Goal: Information Seeking & Learning: Learn about a topic

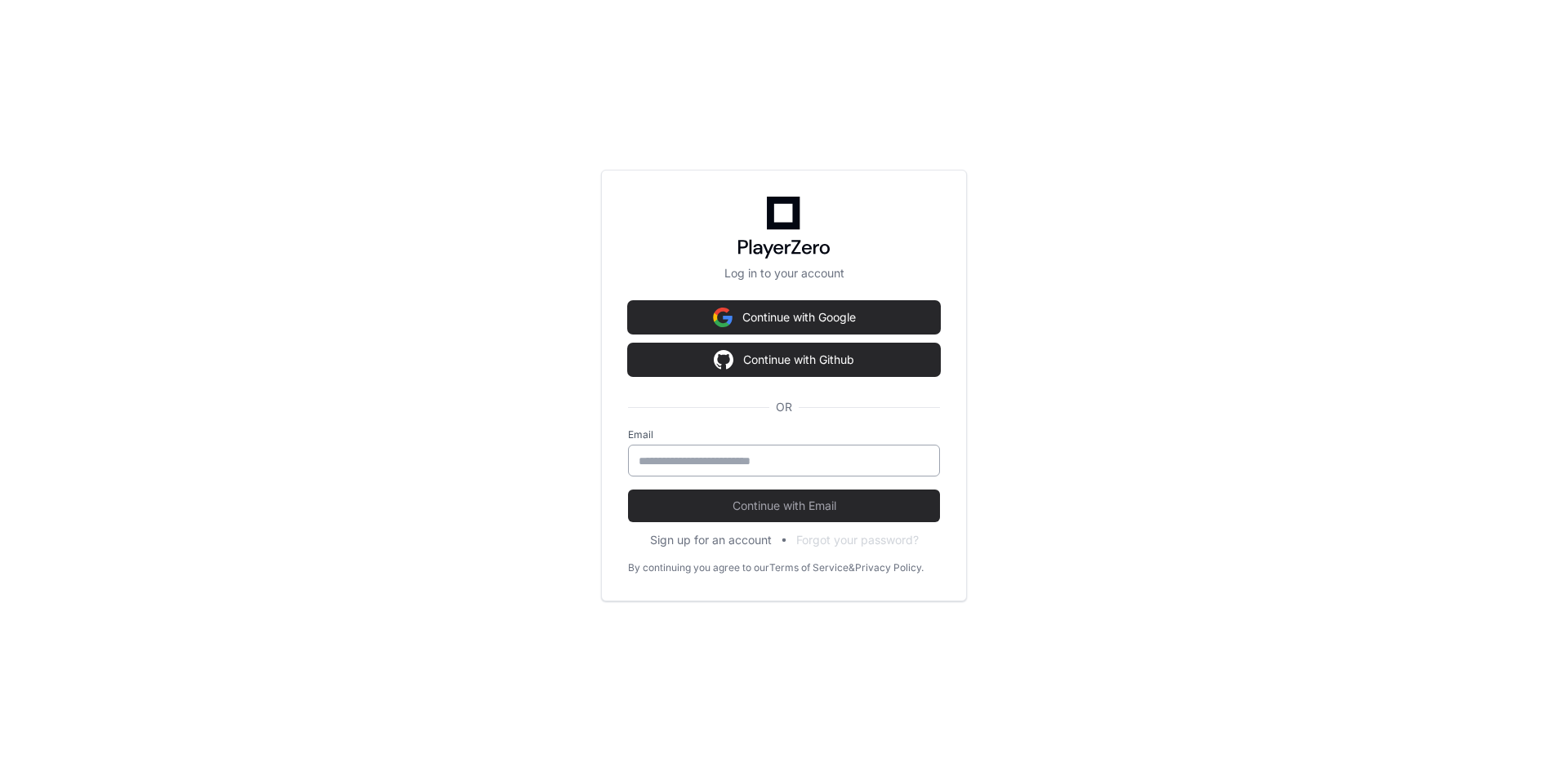
click at [653, 462] on input "email" at bounding box center [784, 460] width 291 height 16
type input "**********"
click at [628, 489] on button "Continue with Email" at bounding box center [784, 505] width 312 height 33
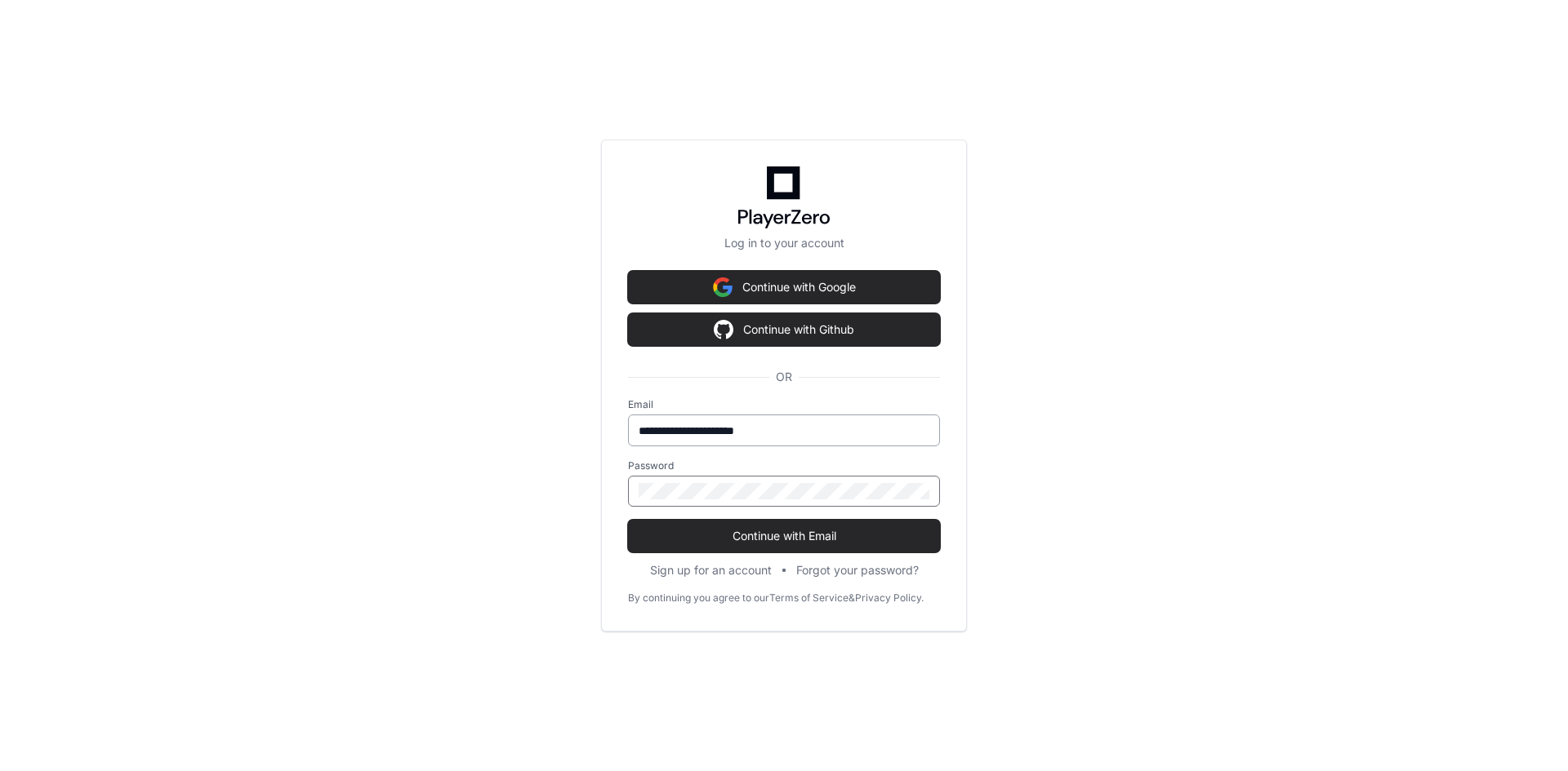
click at [628, 520] on button "Continue with Email" at bounding box center [784, 536] width 312 height 33
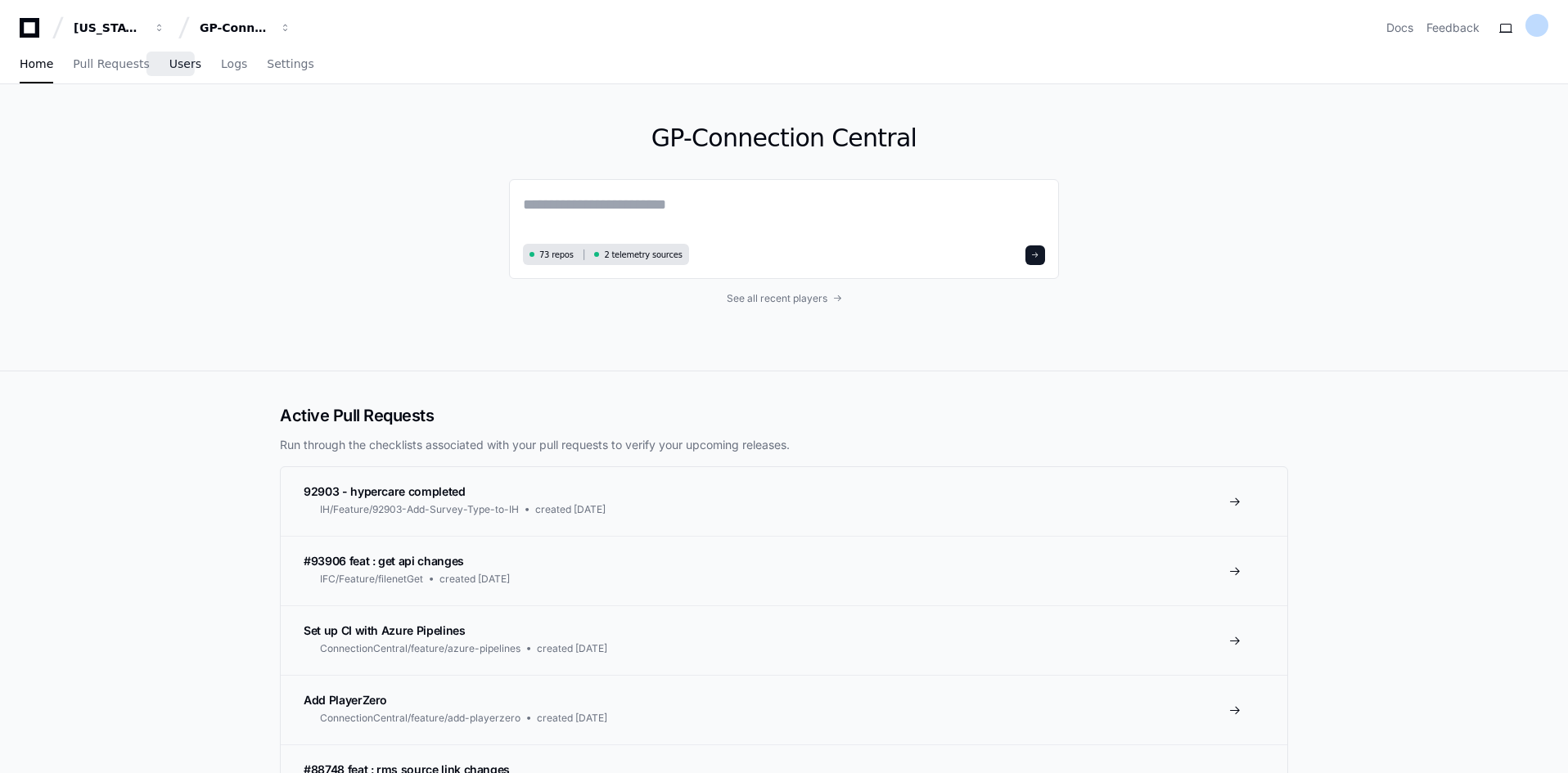
click at [172, 68] on span "Users" at bounding box center [186, 64] width 32 height 9
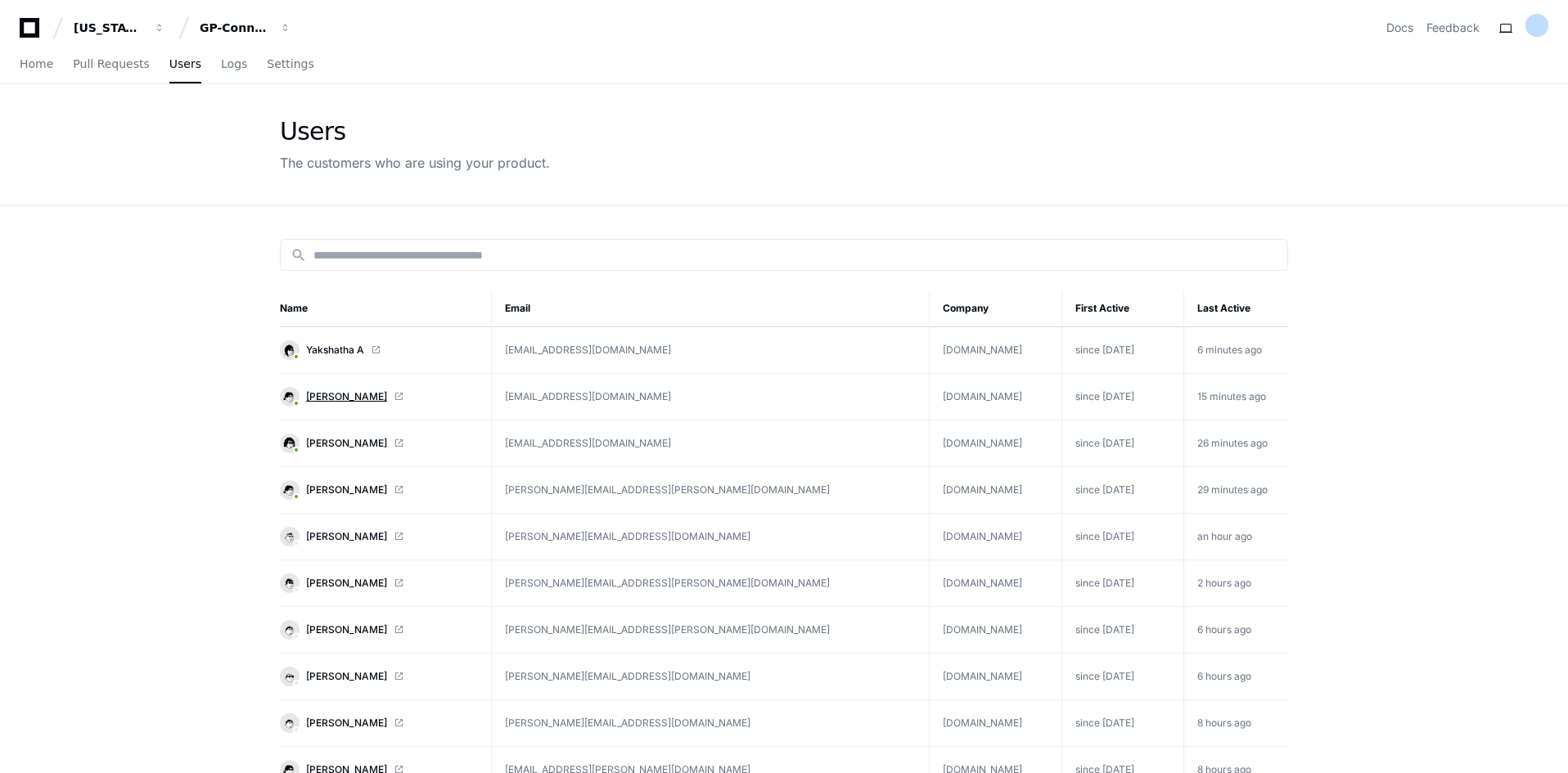
click at [330, 395] on span "Jim Whidden III" at bounding box center [346, 397] width 81 height 13
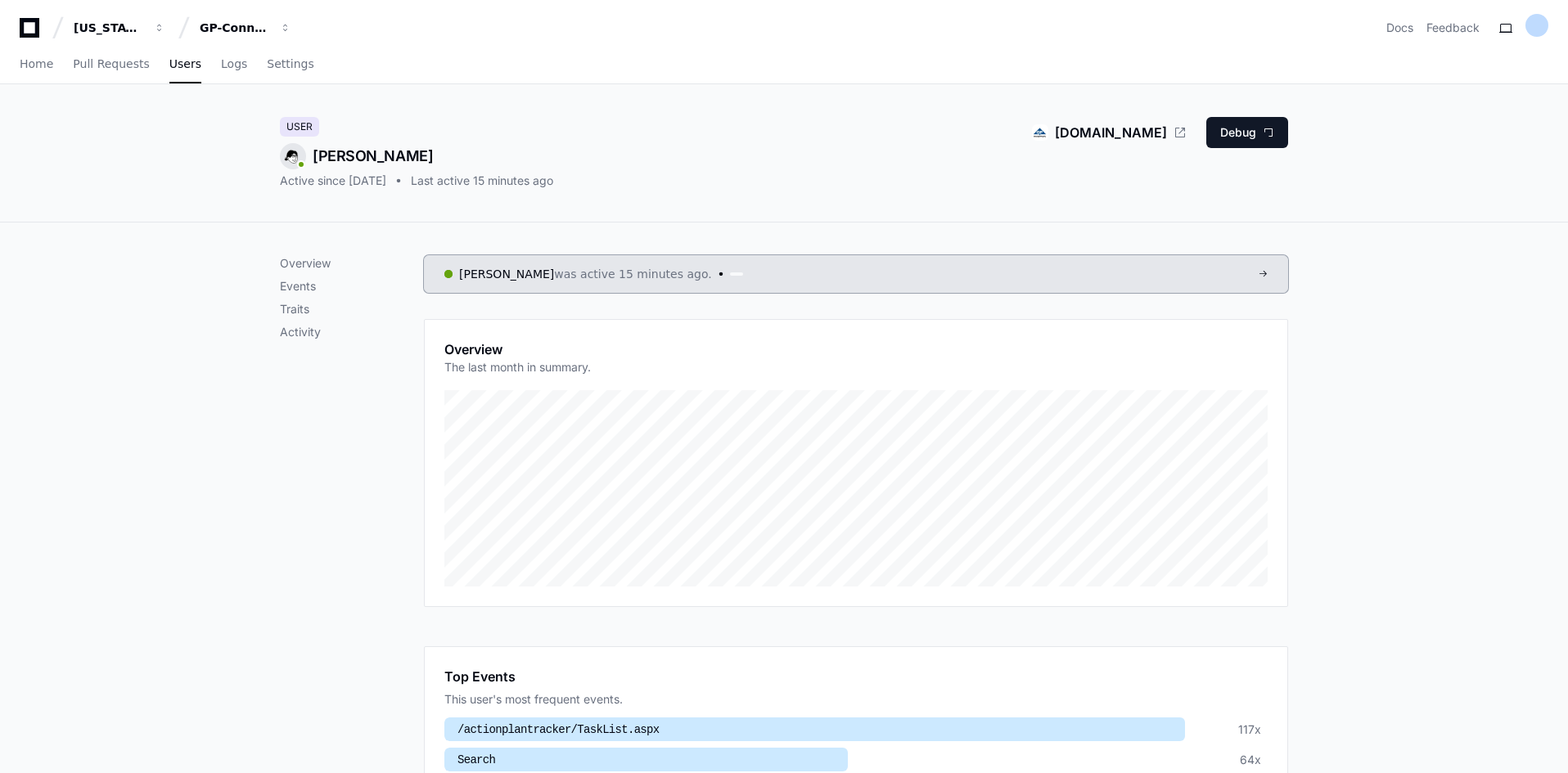
click at [358, 165] on div "[PERSON_NAME]" at bounding box center [416, 157] width 273 height 26
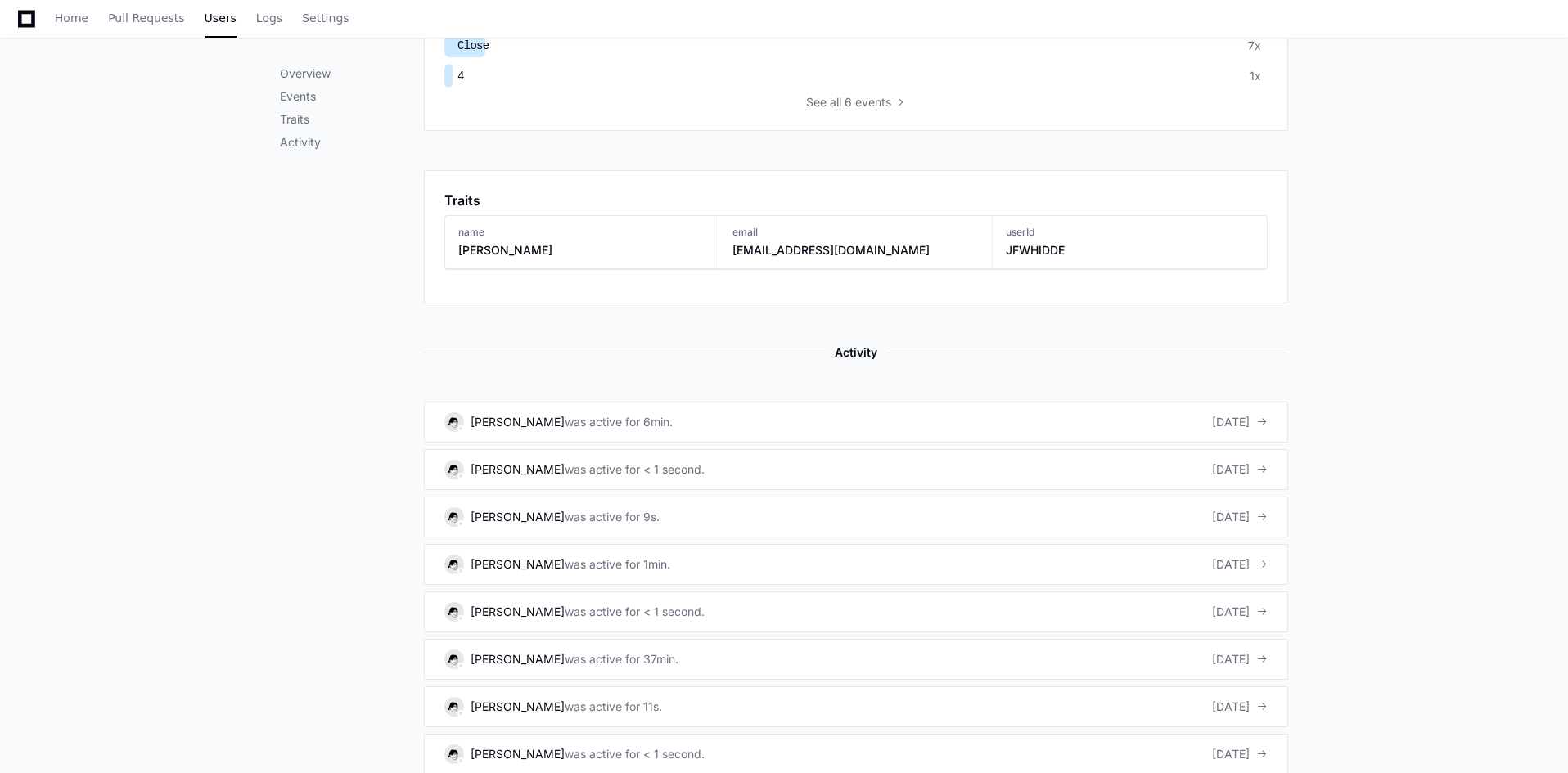
scroll to position [776, 0]
click at [652, 423] on div "was active for 6min." at bounding box center [618, 421] width 108 height 16
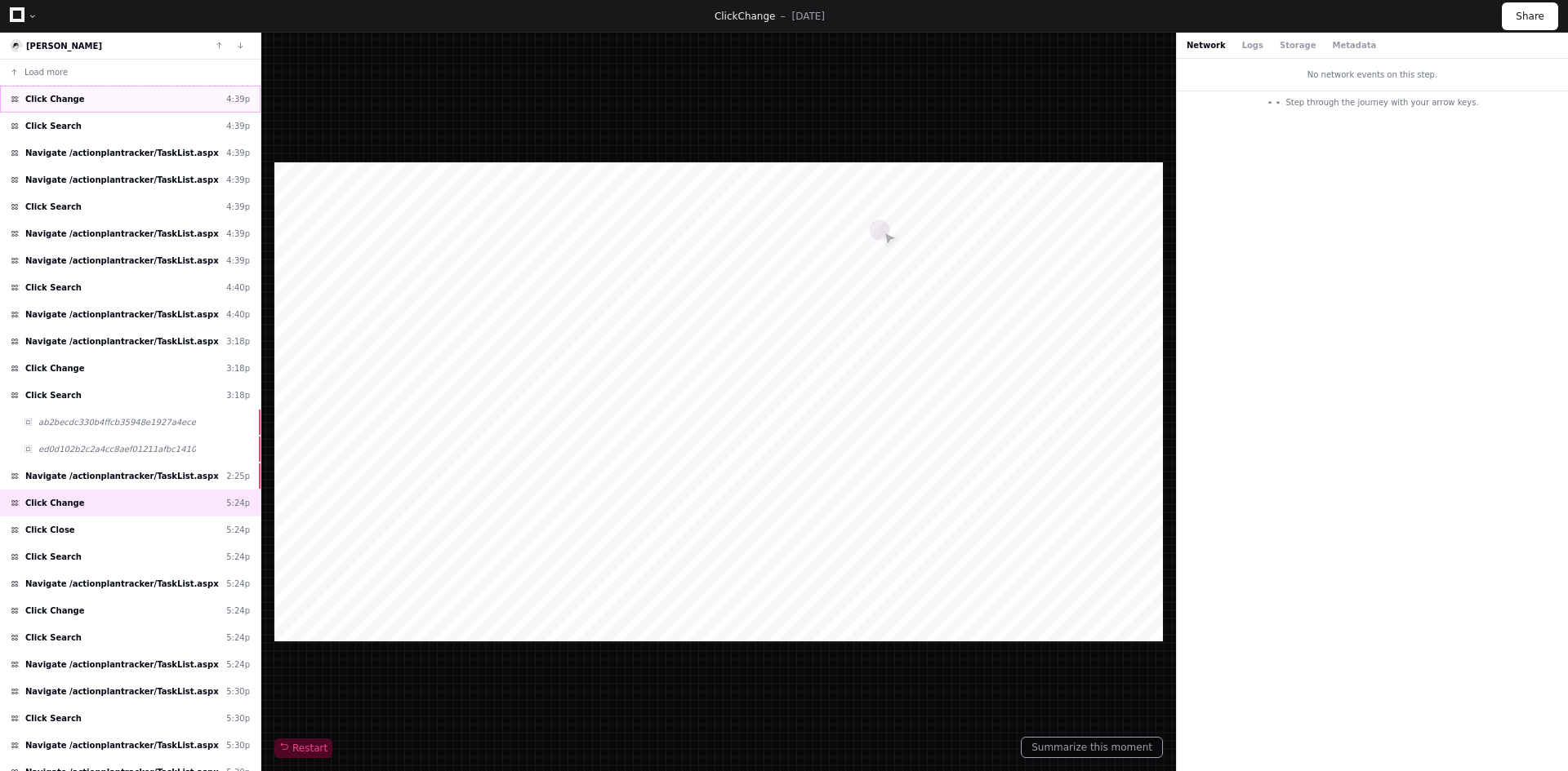
click at [131, 94] on div "Click Change 4:39p" at bounding box center [130, 99] width 260 height 27
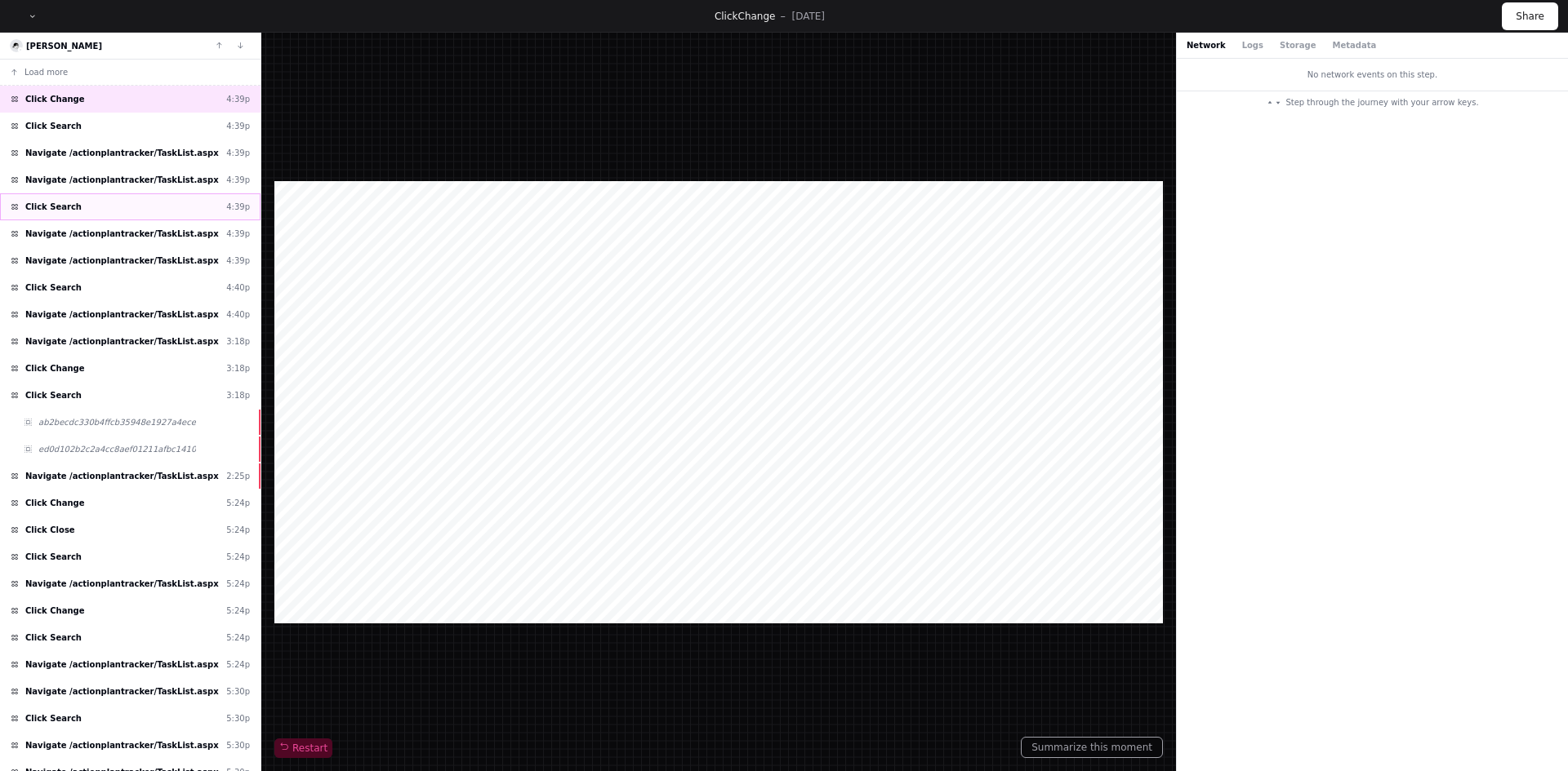
scroll to position [121, 0]
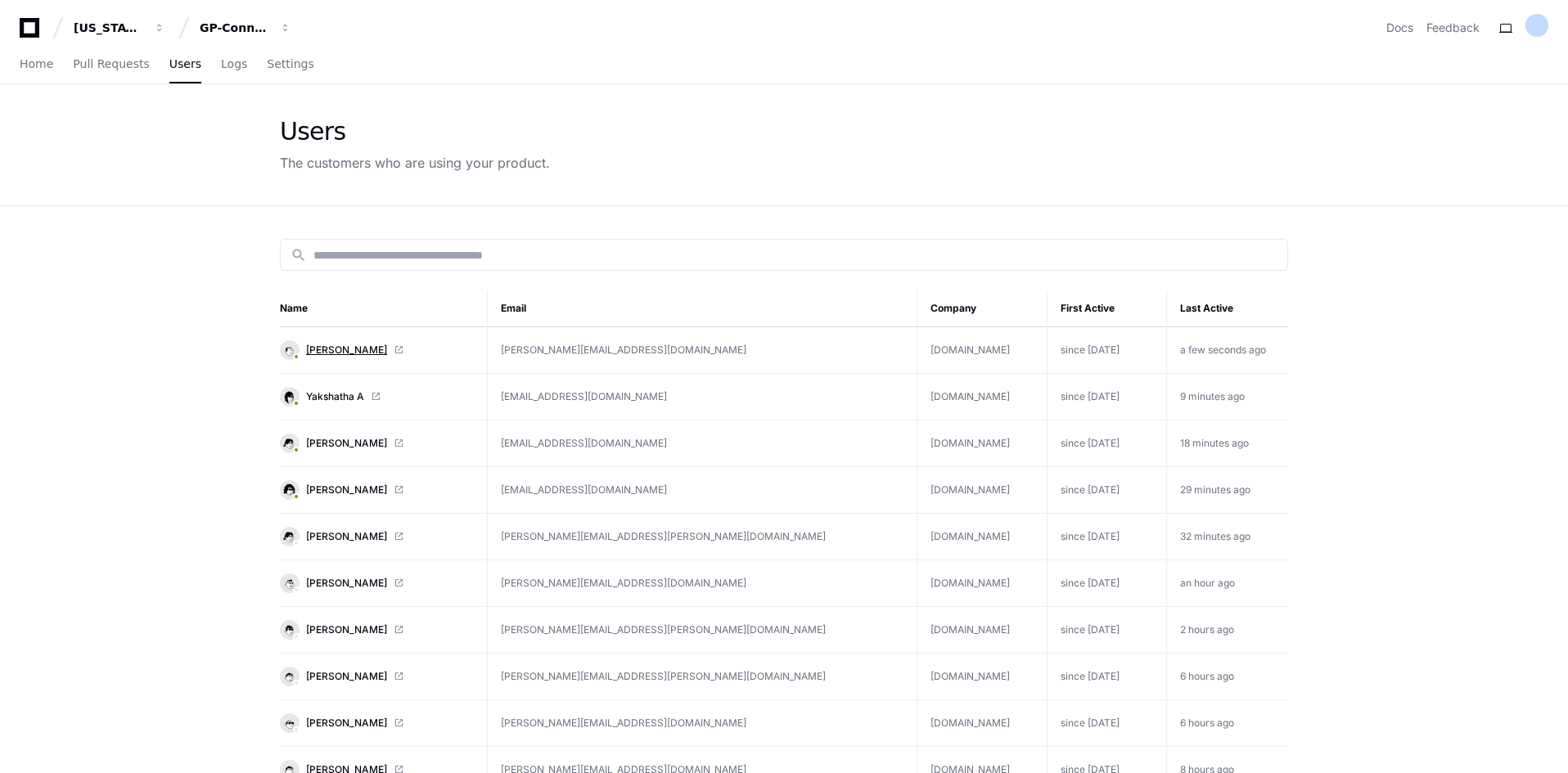
click at [331, 350] on span "Bikash Kumar" at bounding box center [346, 350] width 81 height 13
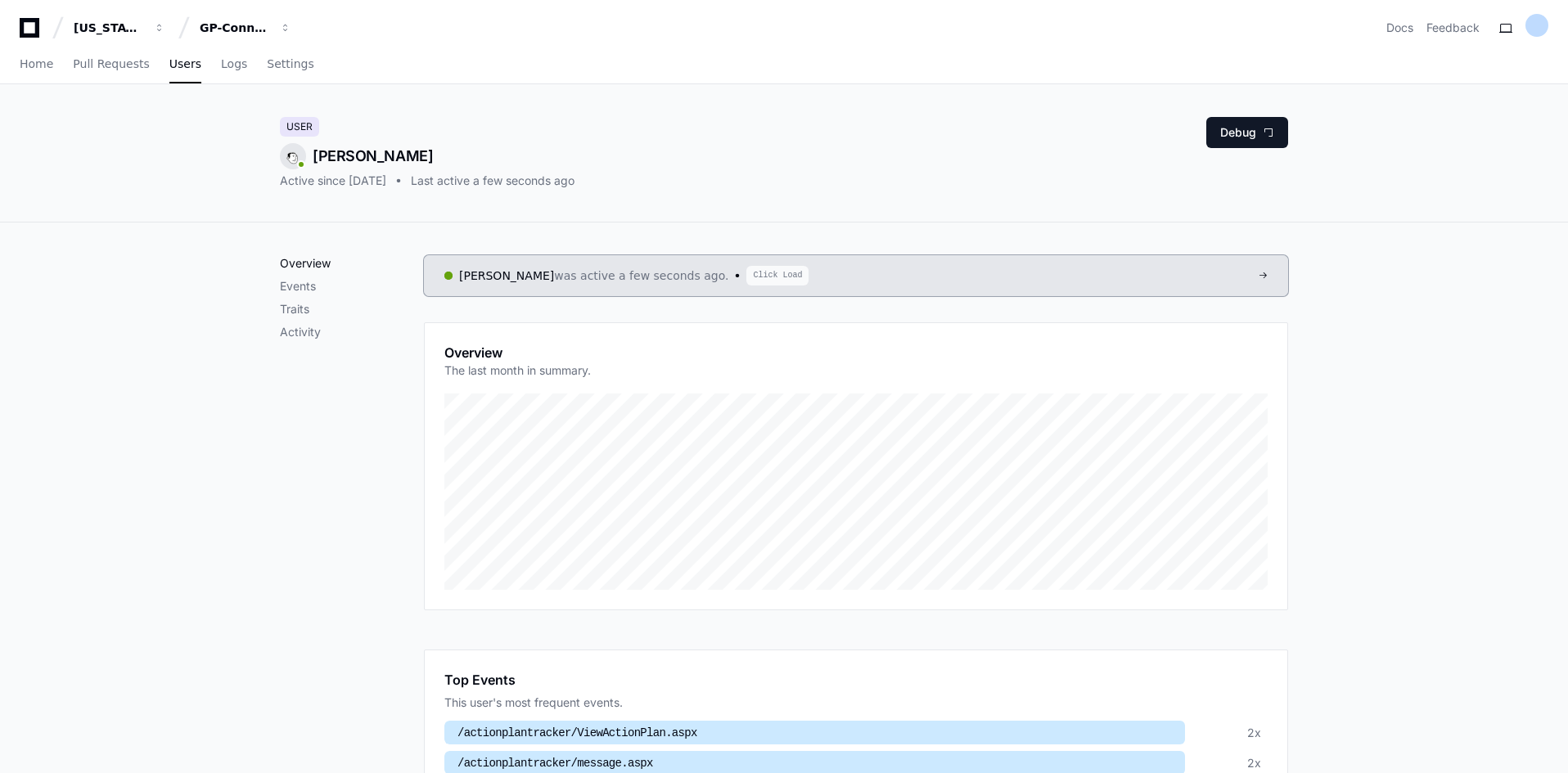
click at [312, 267] on p "Overview" at bounding box center [352, 263] width 145 height 16
click at [298, 326] on p "Activity" at bounding box center [352, 331] width 145 height 16
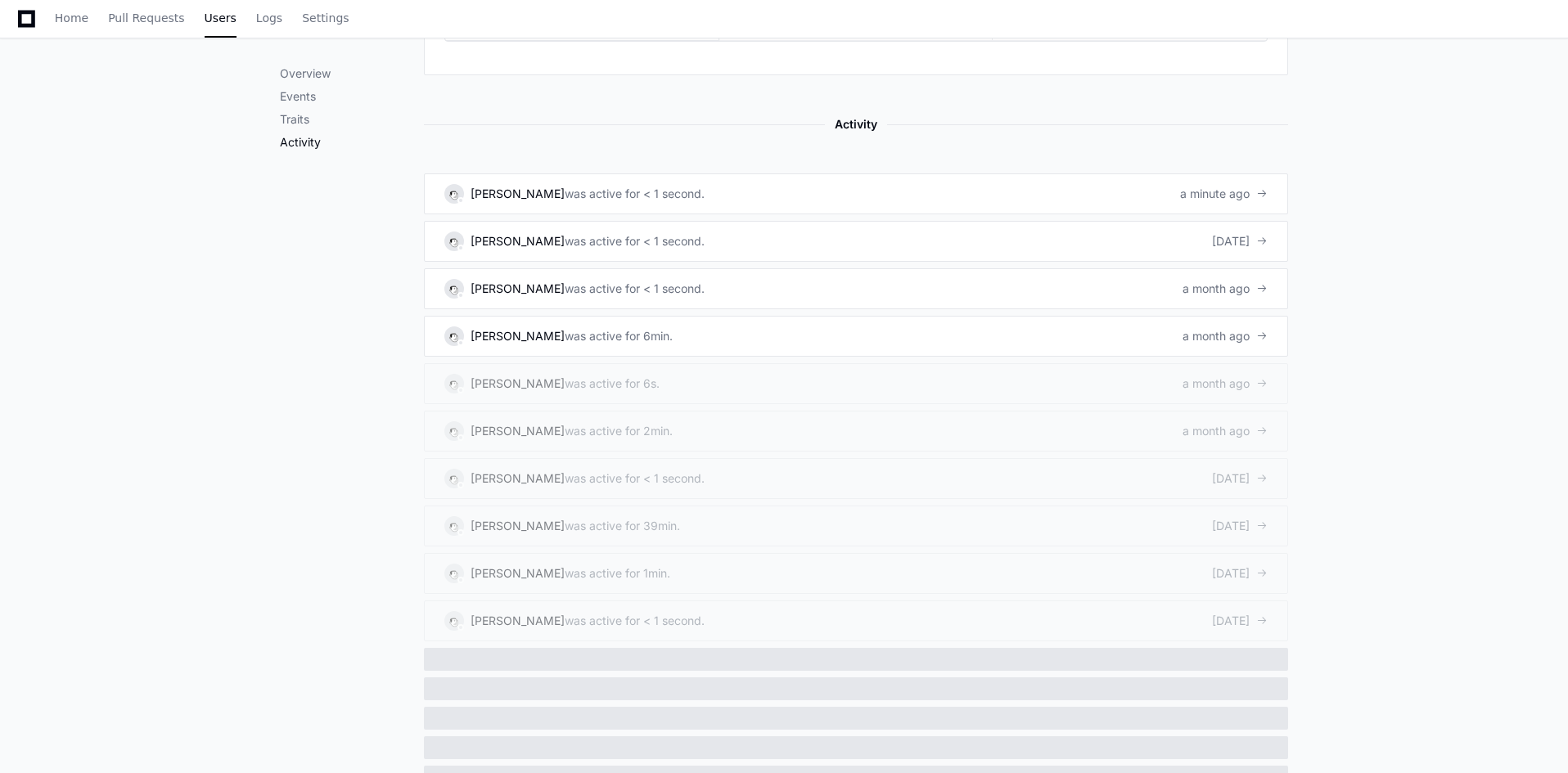
scroll to position [1026, 0]
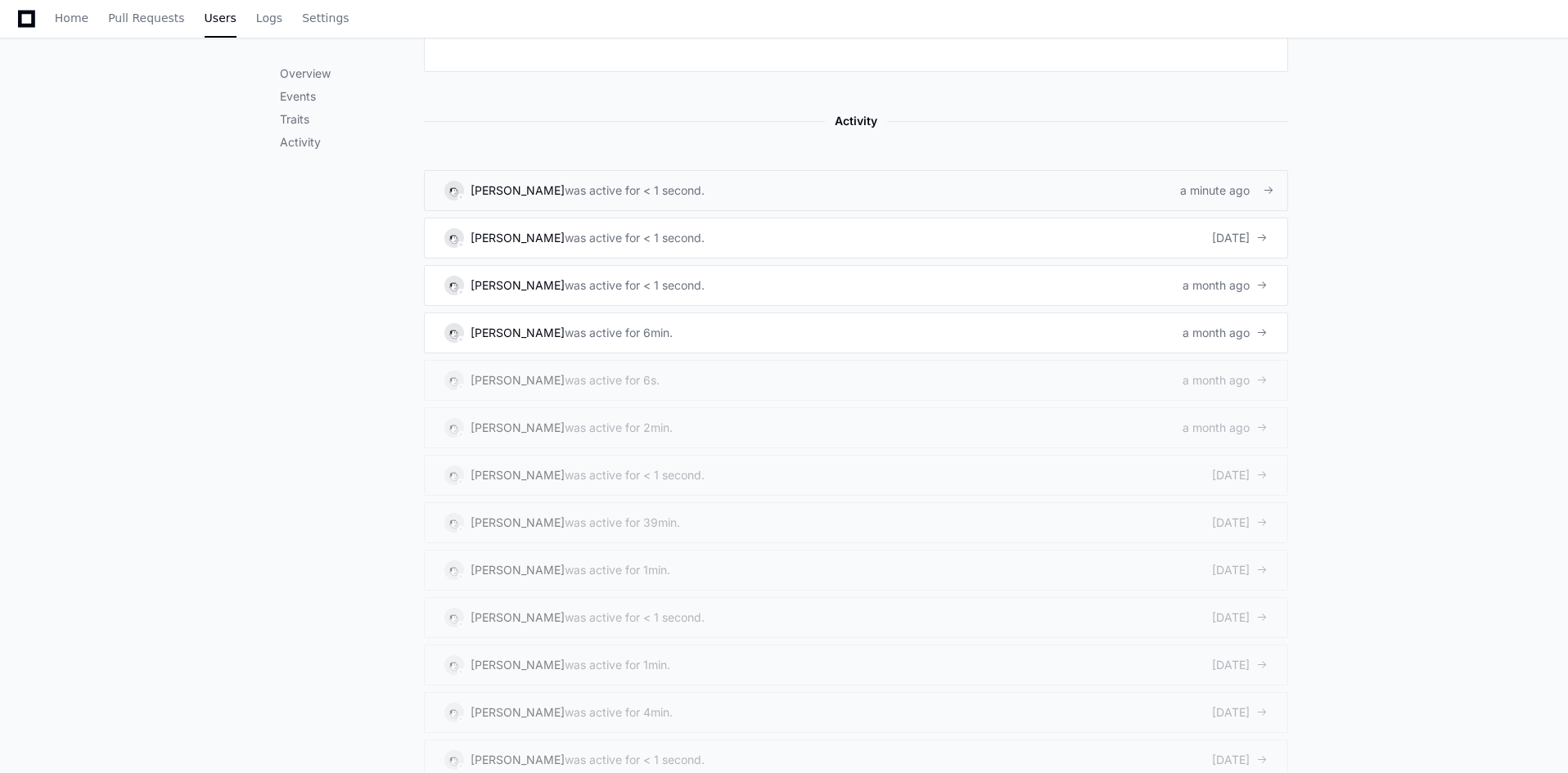
click at [591, 183] on div "was active for < 1 second." at bounding box center [634, 190] width 140 height 16
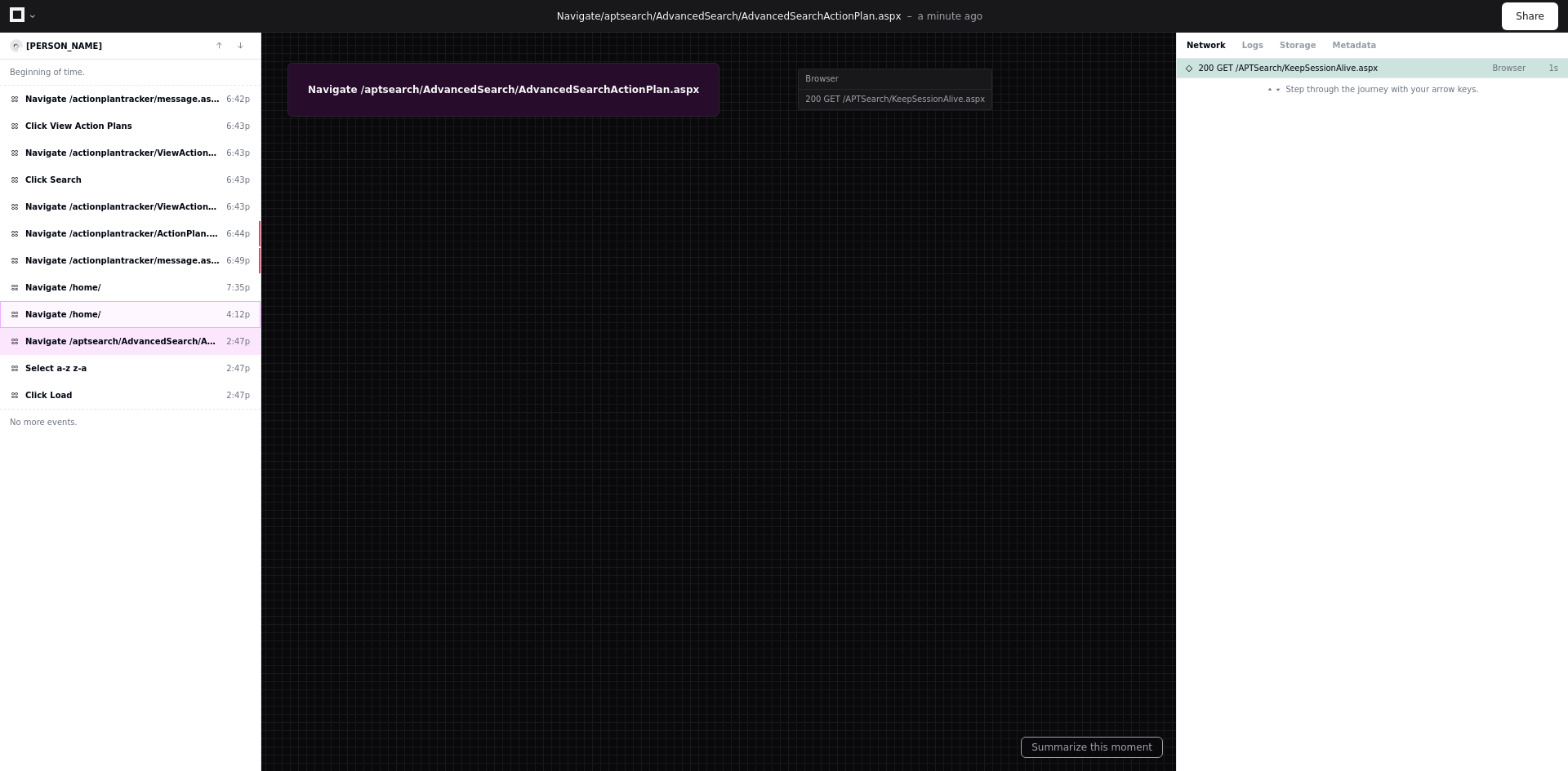
click at [53, 318] on span "Navigate /home/" at bounding box center [63, 314] width 76 height 12
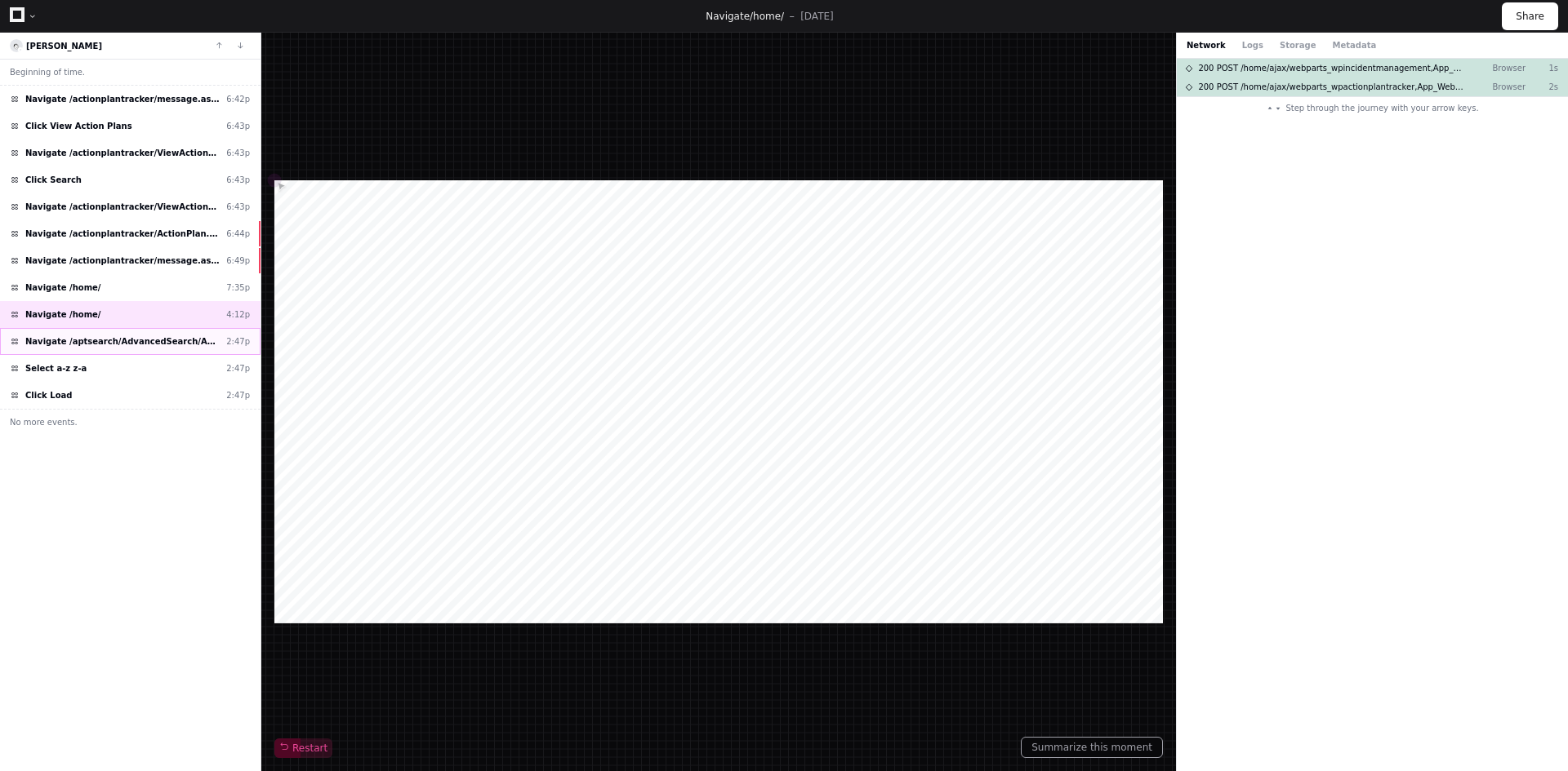
click at [75, 340] on span "Navigate /aptsearch/AdvancedSearch/AdvancedSearchActionPlan.aspx" at bounding box center [123, 342] width 195 height 12
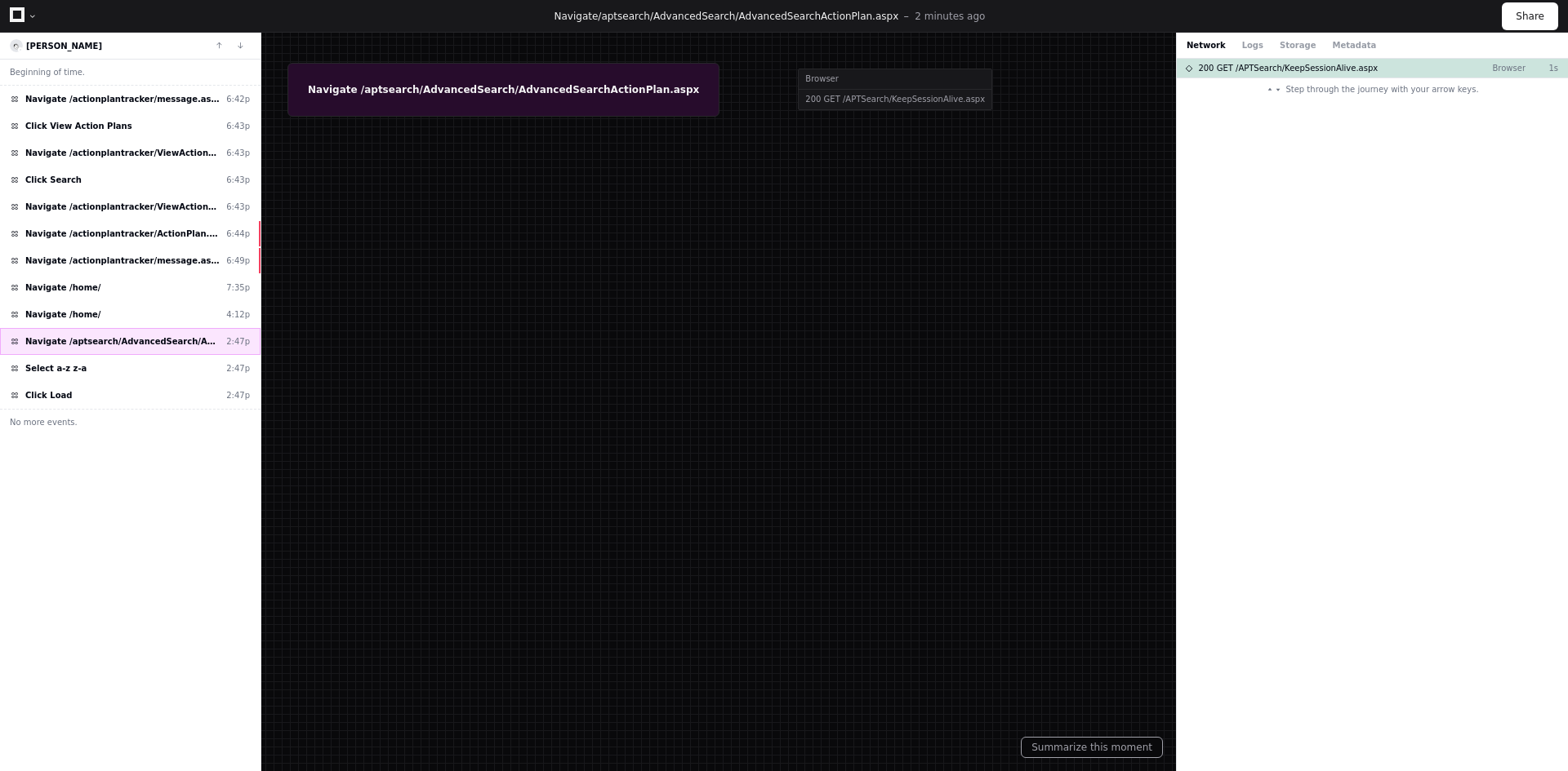
click at [80, 352] on div "Navigate /aptsearch/AdvancedSearch/AdvancedSearchActionPlan.aspx 2:47p" at bounding box center [130, 342] width 260 height 27
click at [80, 368] on div "Select a-z z-a 2:47p" at bounding box center [130, 368] width 260 height 27
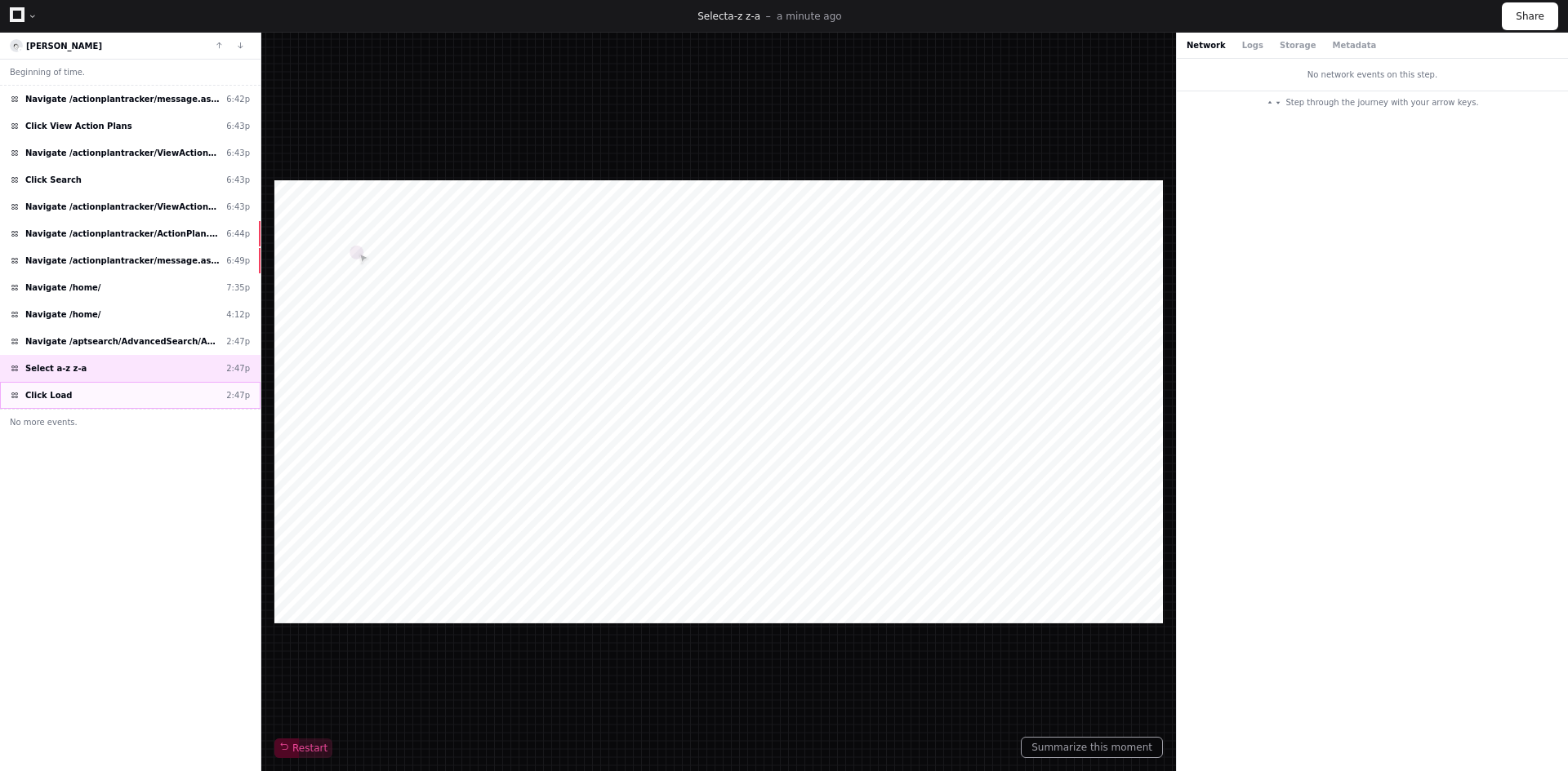
click at [73, 395] on div "Click Load 2:47p" at bounding box center [130, 395] width 260 height 27
